Goal: Task Accomplishment & Management: Use online tool/utility

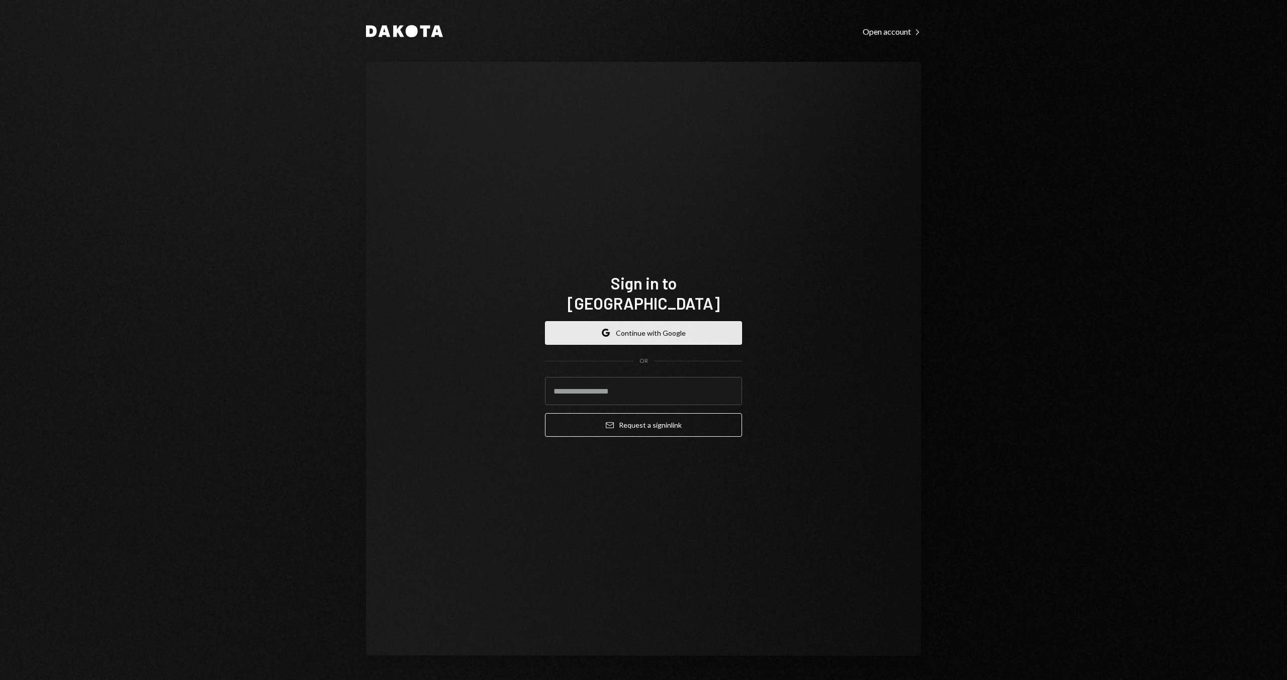
click at [676, 325] on button "Google Continue with Google" at bounding box center [643, 333] width 197 height 24
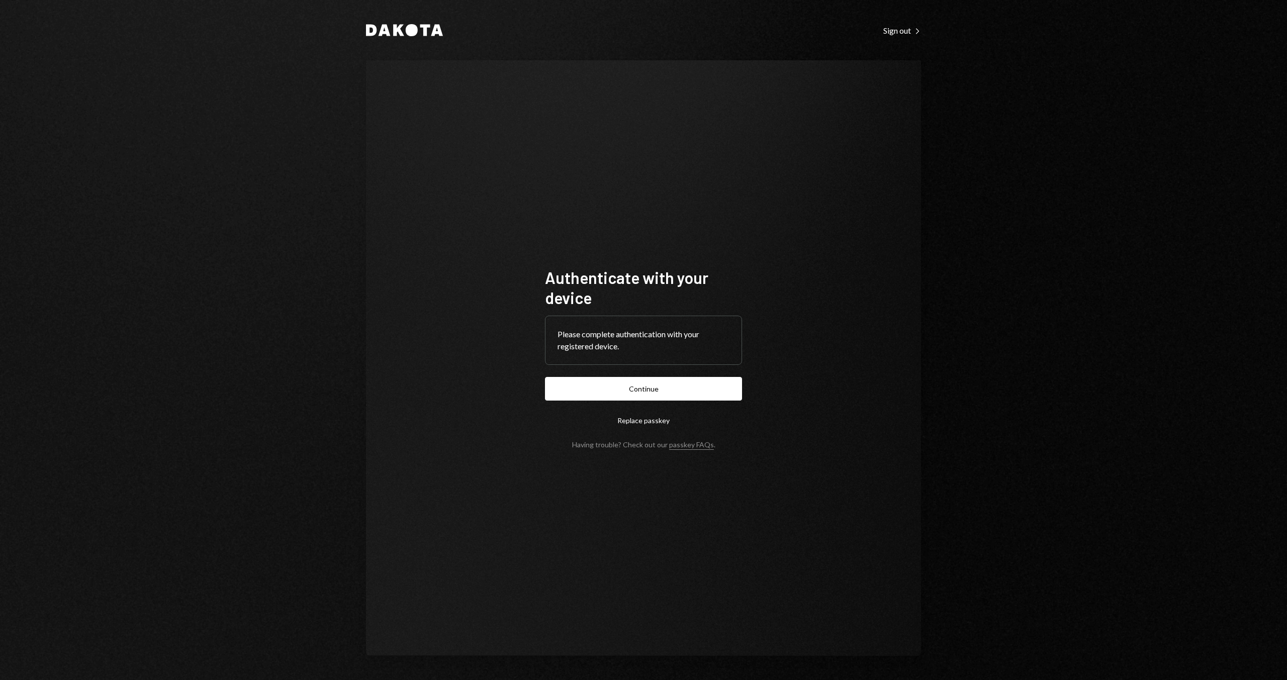
click at [598, 387] on button "Continue" at bounding box center [643, 389] width 197 height 24
